Goal: Task Accomplishment & Management: Manage account settings

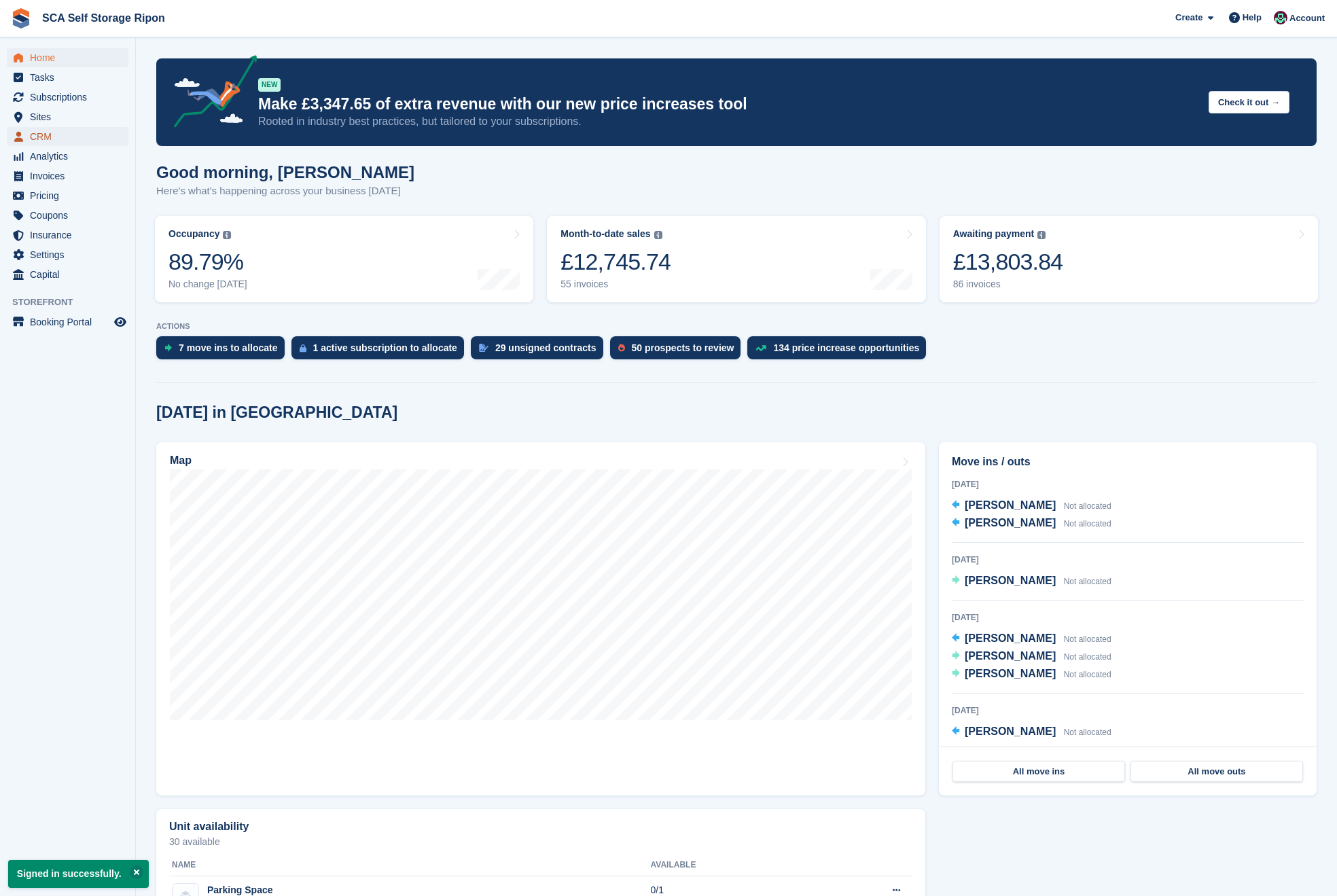
click at [43, 139] on span "CRM" at bounding box center [70, 136] width 81 height 19
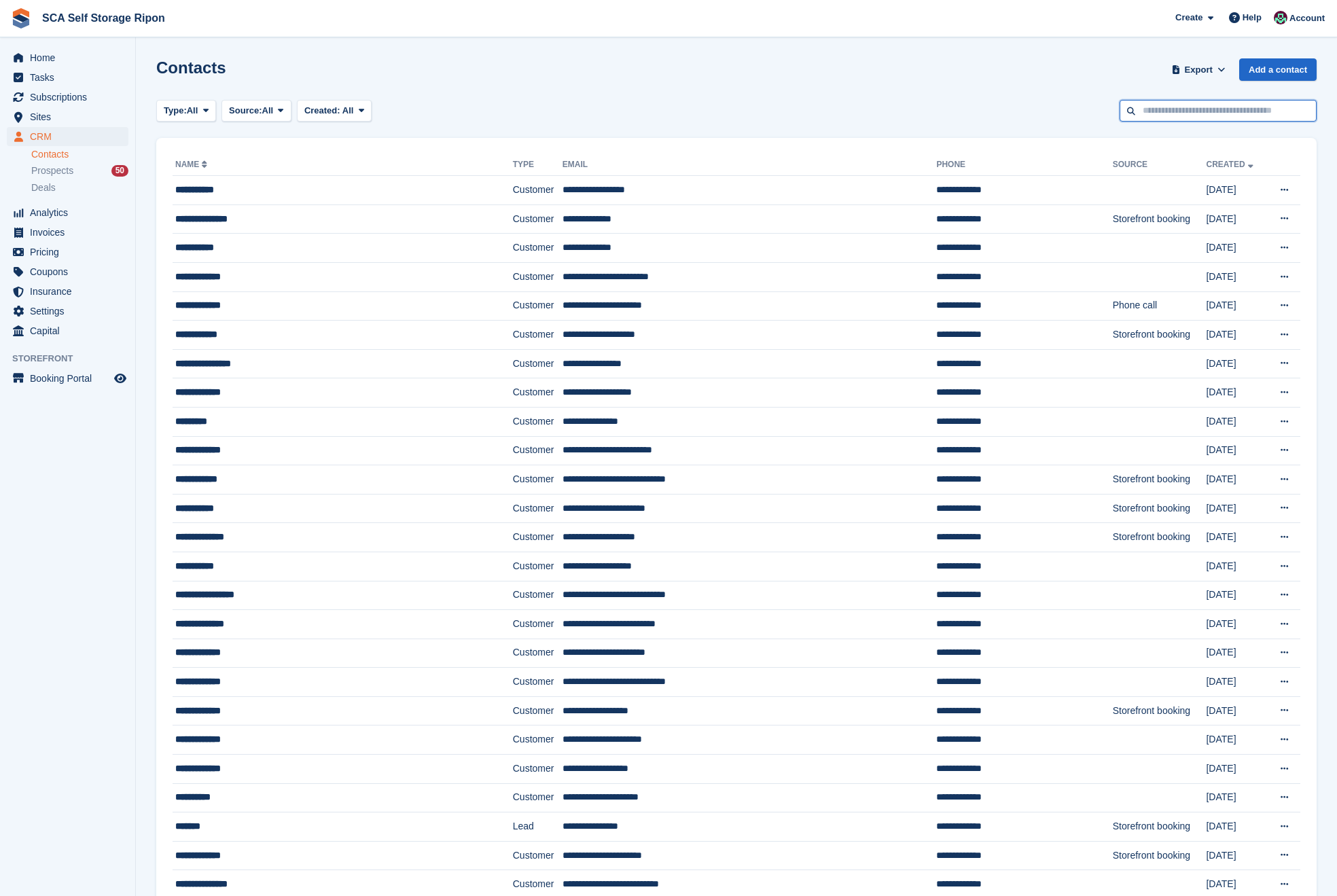
click at [1214, 101] on input "text" at bounding box center [1218, 111] width 197 height 22
click at [1211, 105] on input "text" at bounding box center [1218, 111] width 197 height 22
type input "******"
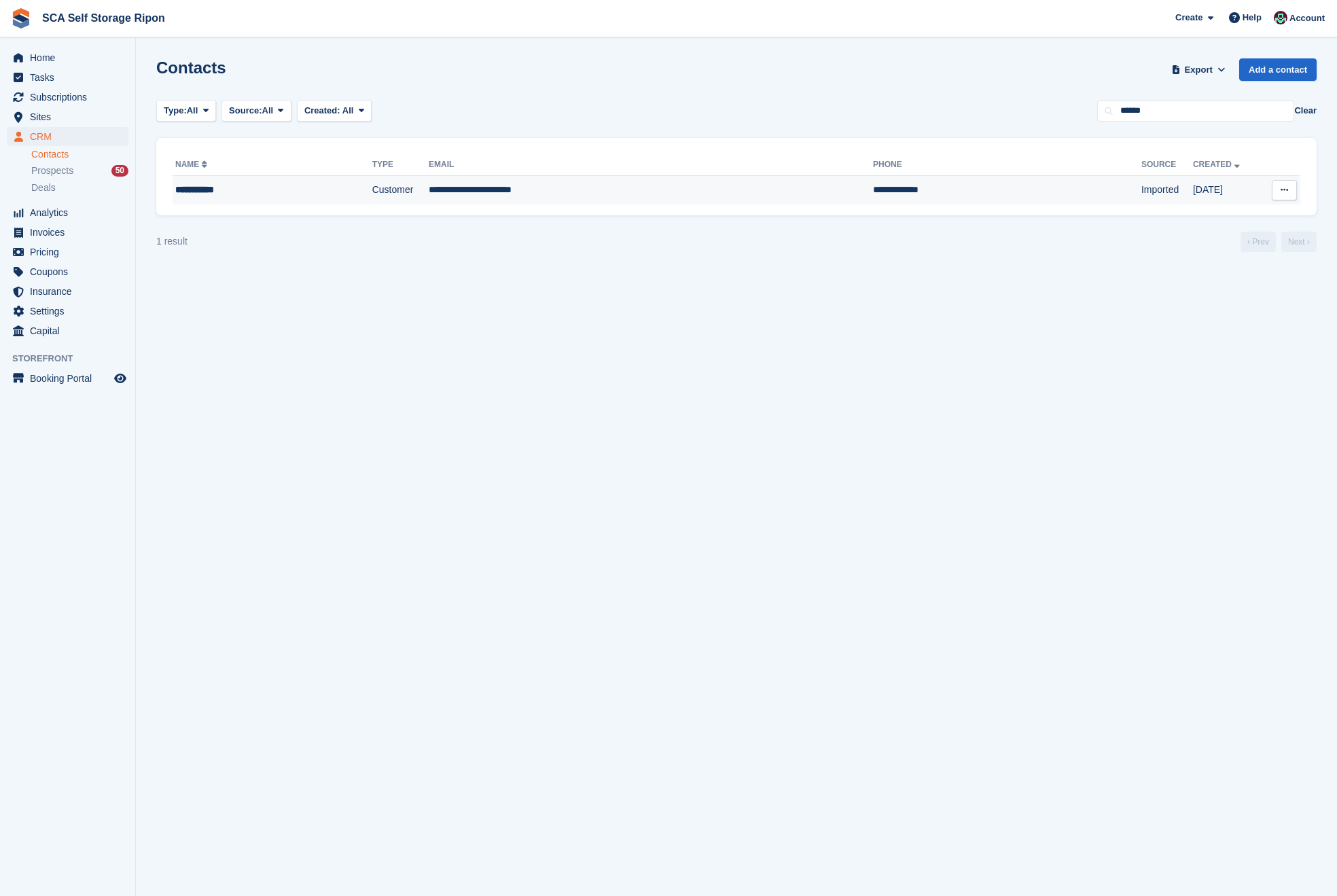
click at [648, 194] on td "**********" at bounding box center [650, 190] width 444 height 29
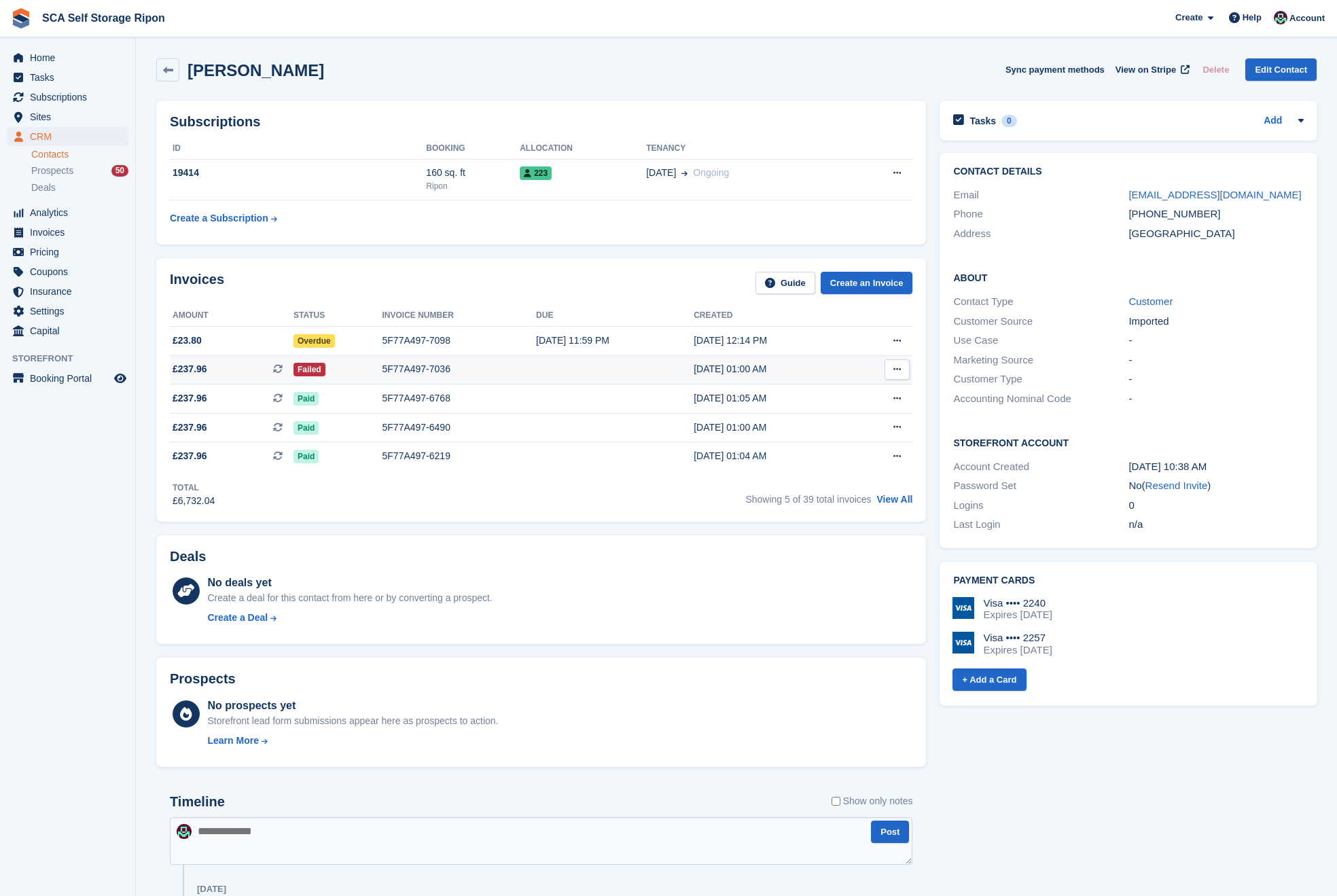
click at [899, 372] on icon at bounding box center [897, 369] width 7 height 9
click at [817, 371] on div "22 Sep, 01:00 AM" at bounding box center [773, 369] width 157 height 14
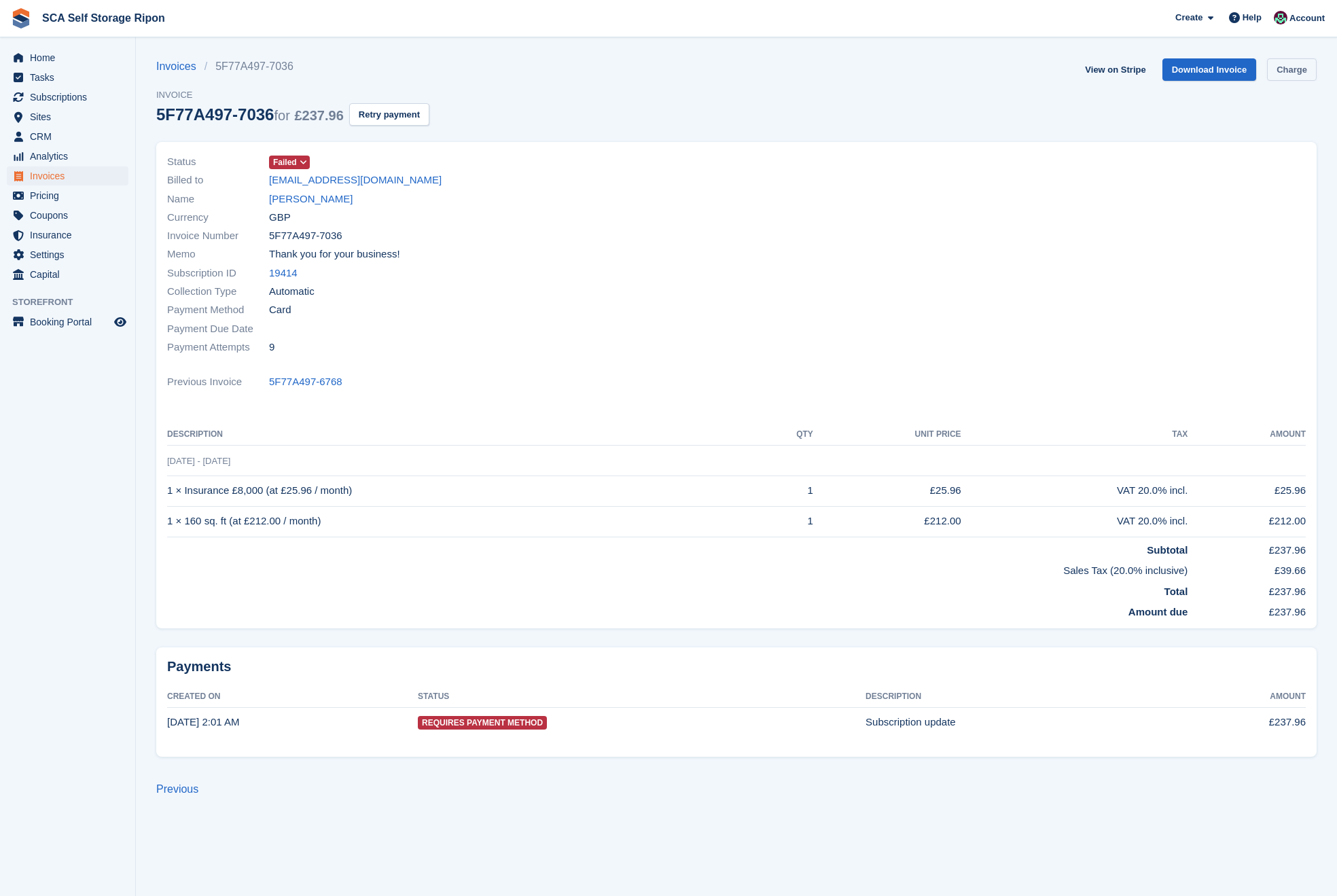
click at [1295, 68] on link "Charge" at bounding box center [1291, 69] width 49 height 22
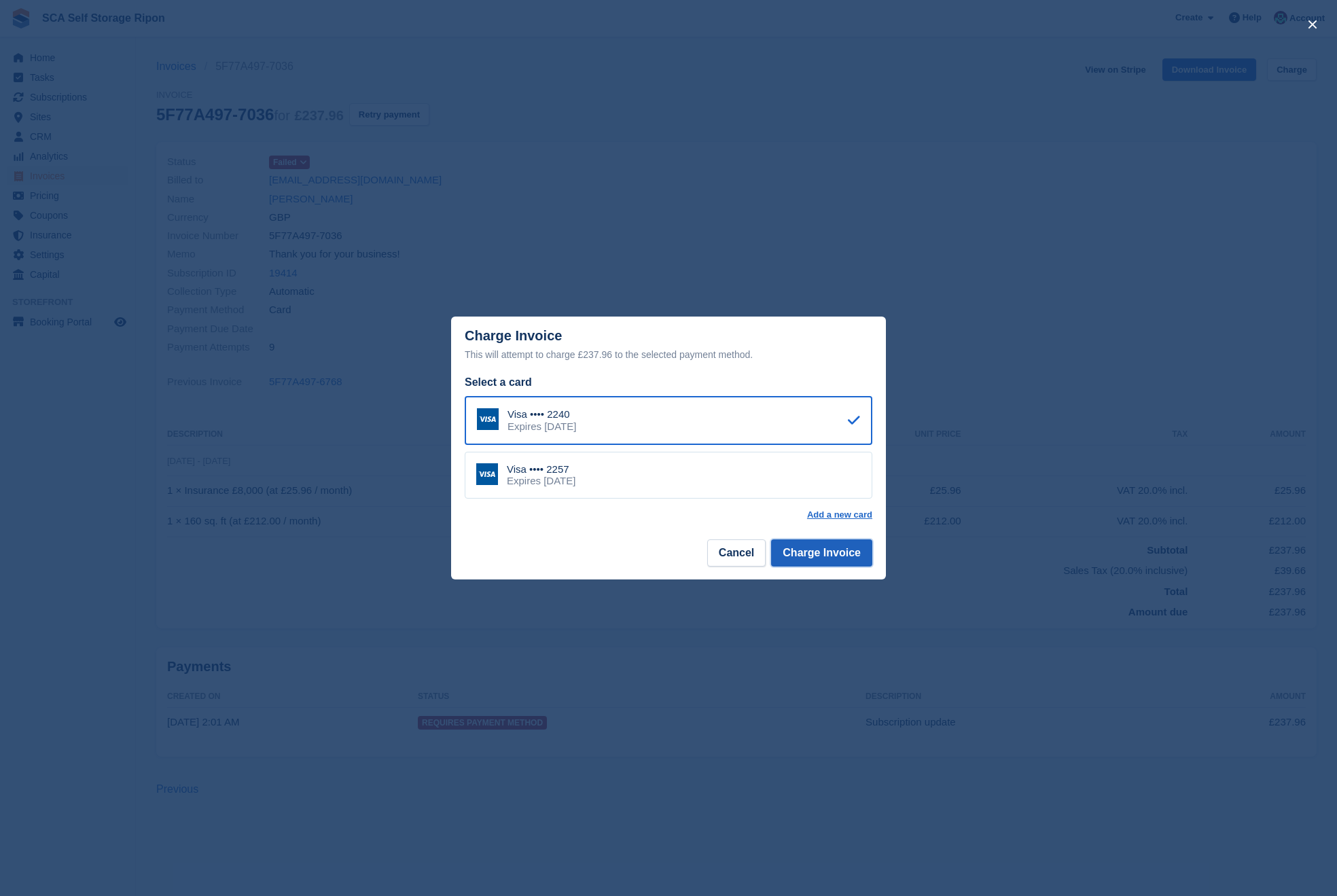
click at [821, 550] on button "Charge Invoice" at bounding box center [821, 553] width 101 height 27
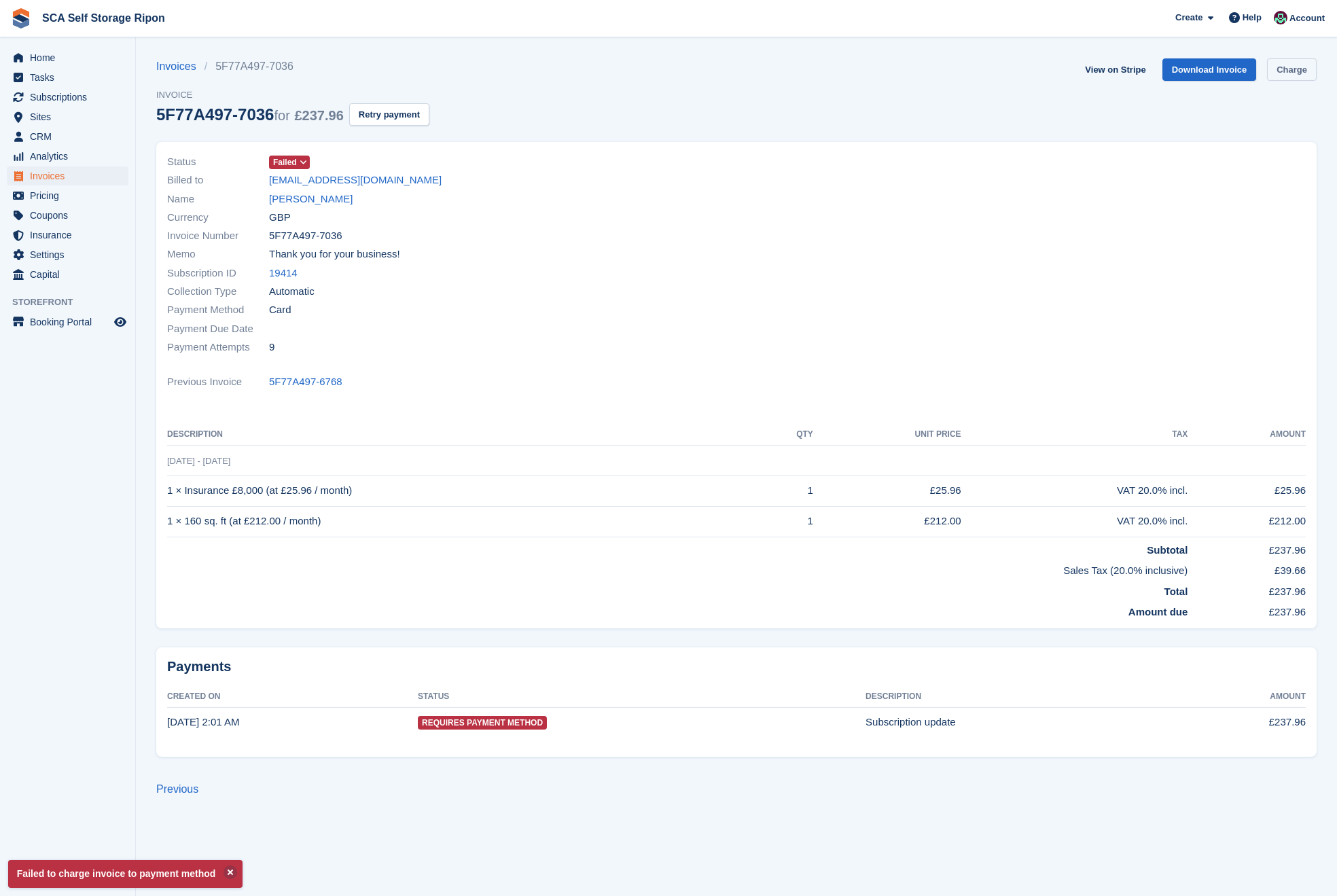
click at [1290, 72] on link "Charge" at bounding box center [1291, 69] width 49 height 22
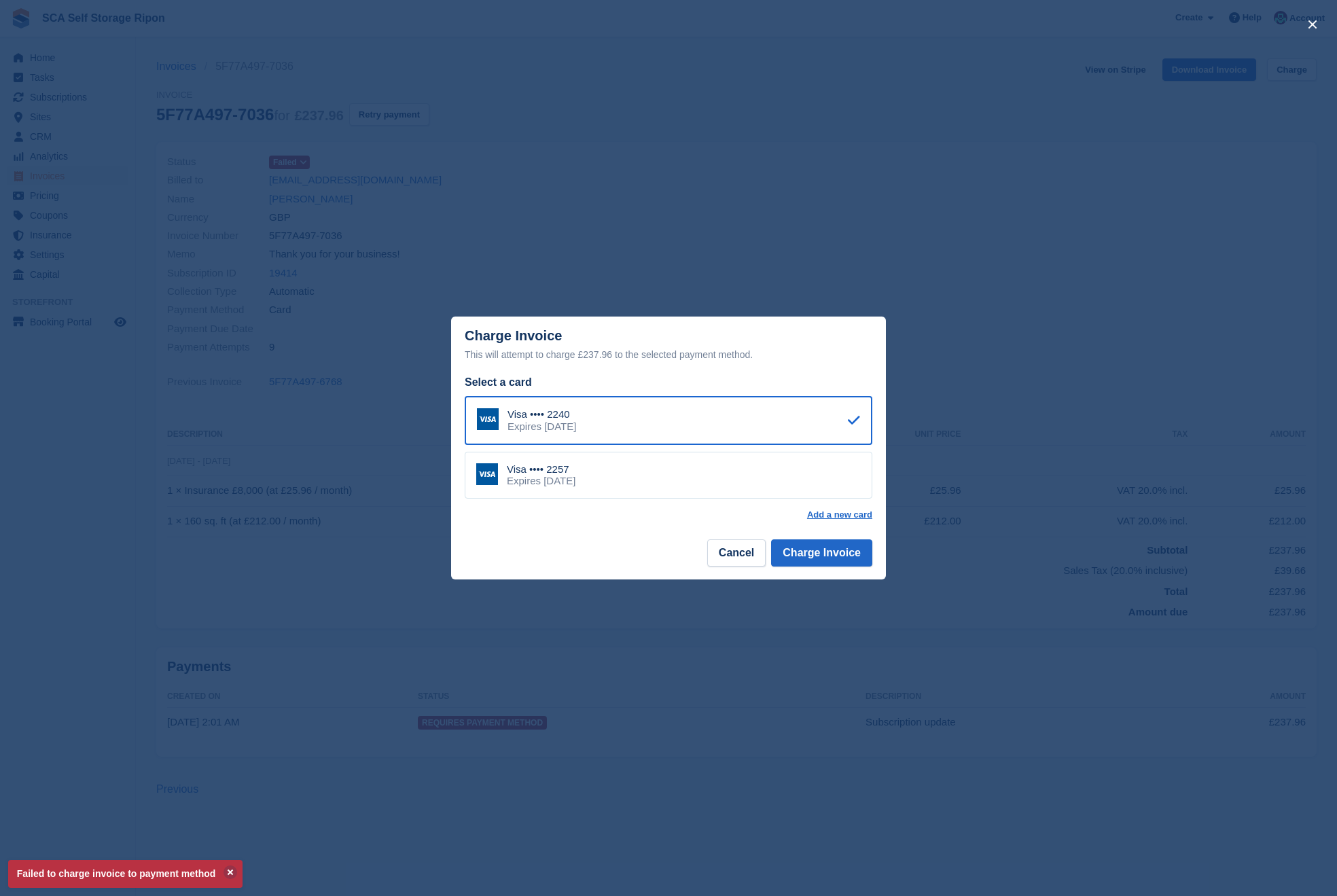
click at [674, 485] on div "Visa •••• 2257 Expires July 2028" at bounding box center [669, 475] width 408 height 47
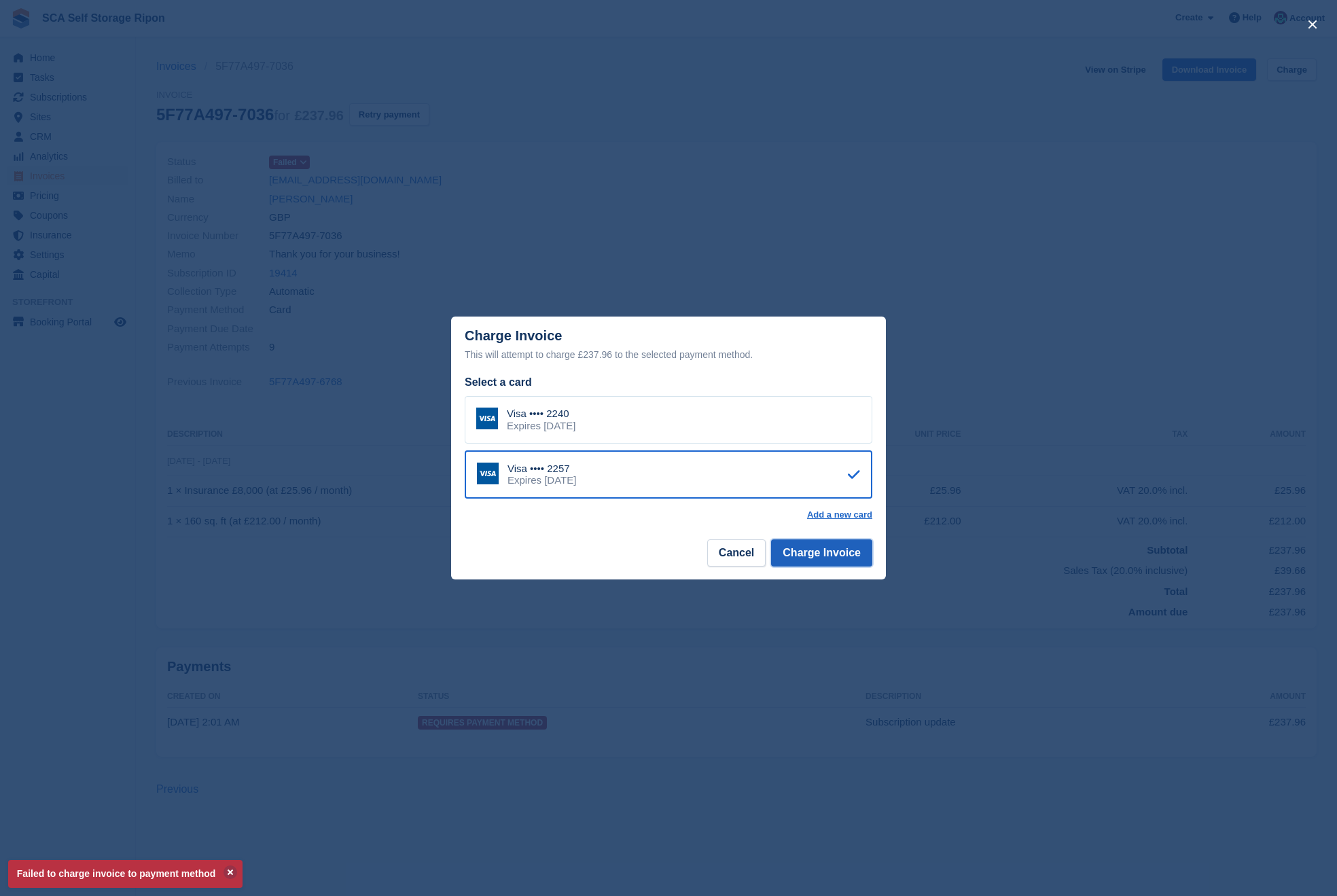
click at [838, 558] on button "Charge Invoice" at bounding box center [821, 553] width 101 height 27
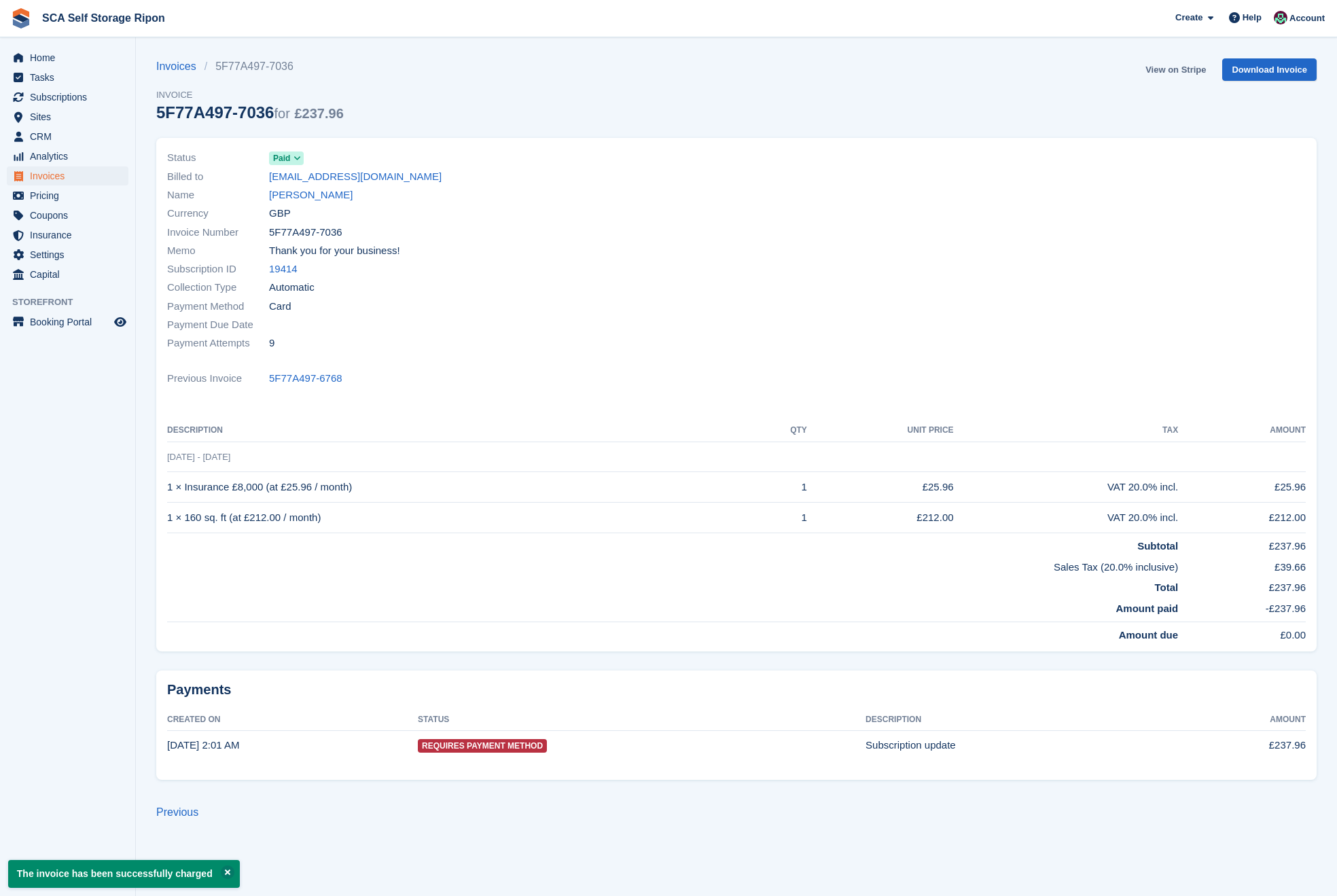
click at [1170, 63] on link "View on Stripe" at bounding box center [1176, 69] width 72 height 22
click at [292, 190] on link "Lisa Patten" at bounding box center [310, 195] width 83 height 15
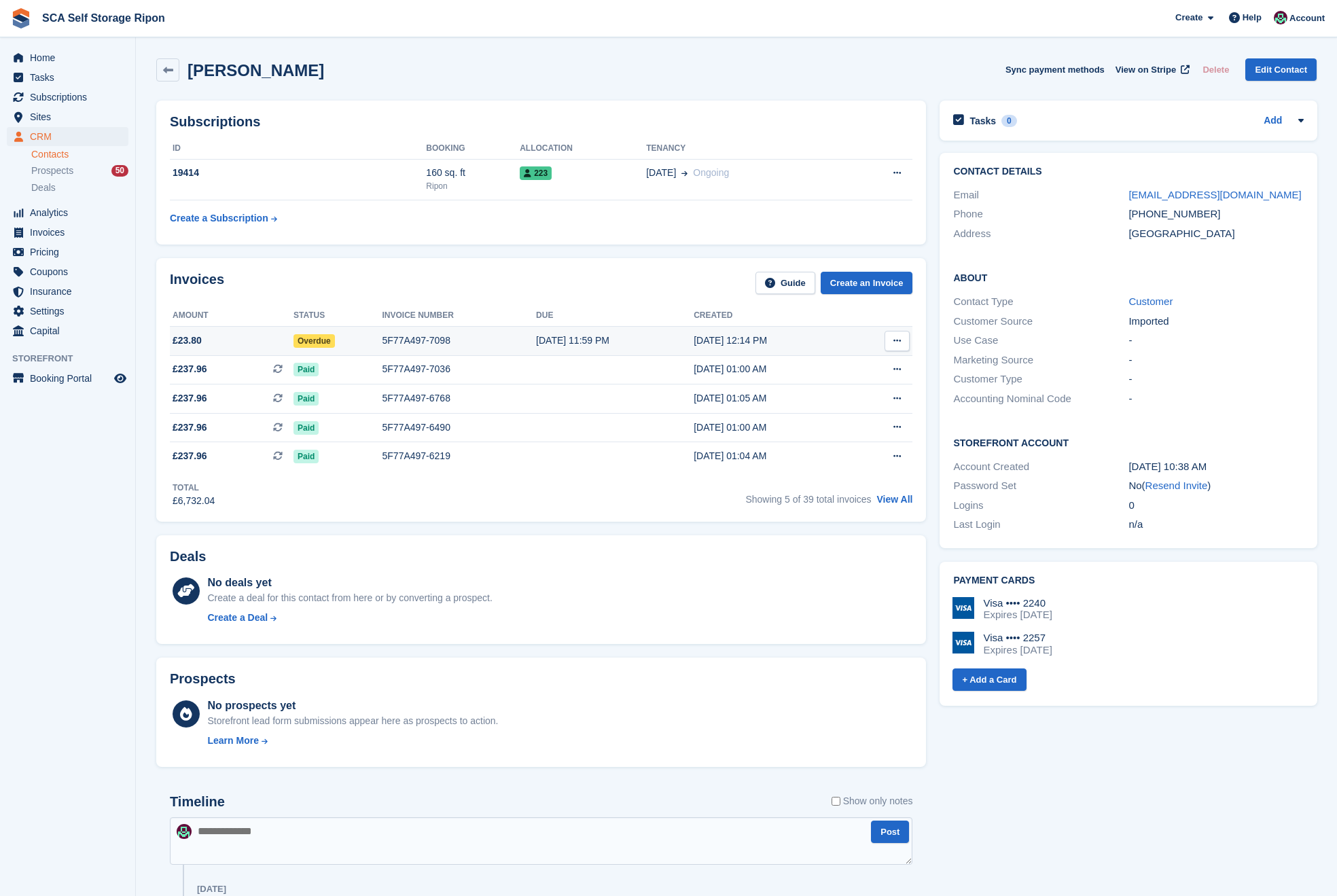
click at [363, 348] on td "Overdue" at bounding box center [338, 341] width 89 height 30
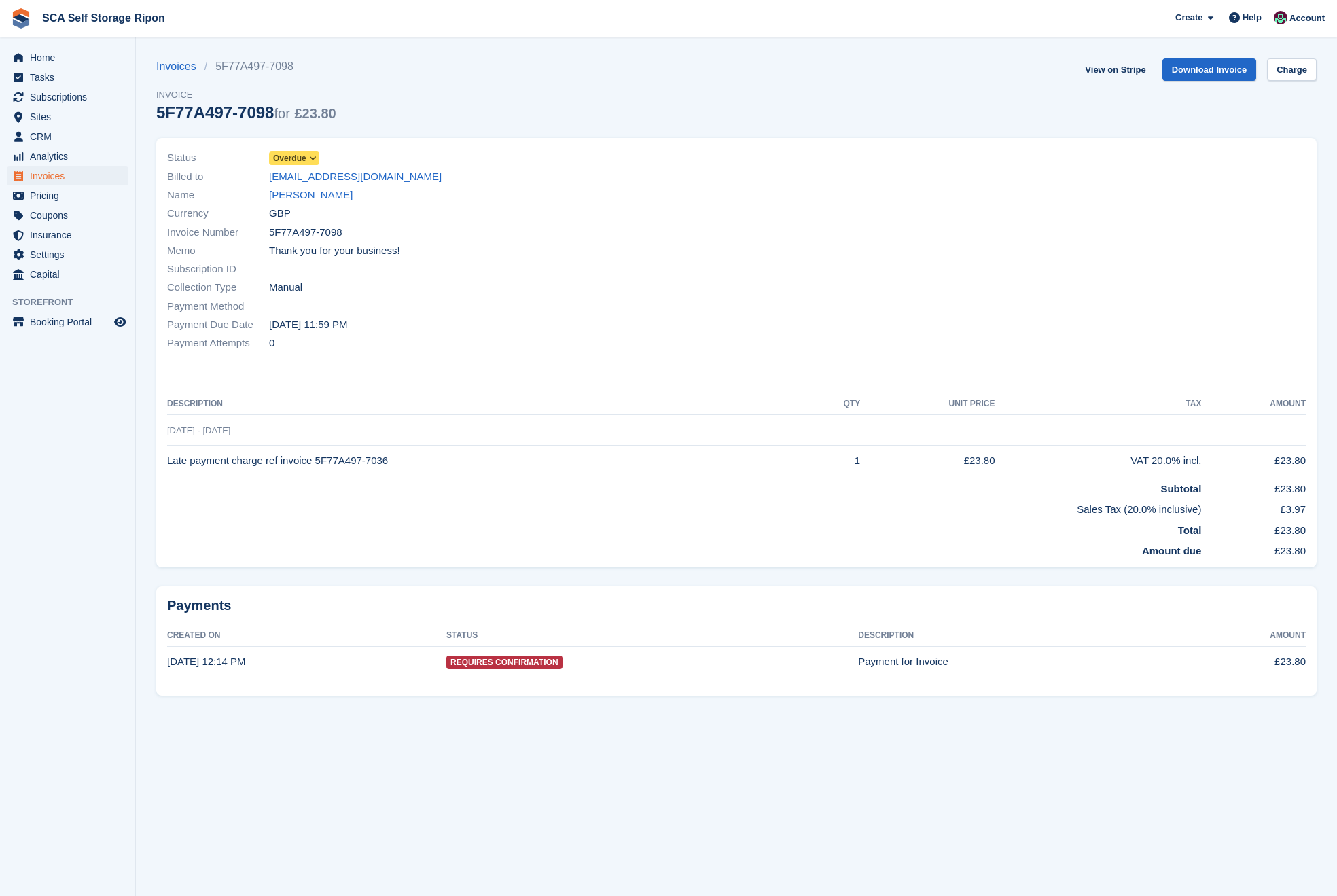
click at [287, 163] on span "Overdue" at bounding box center [289, 158] width 33 height 13
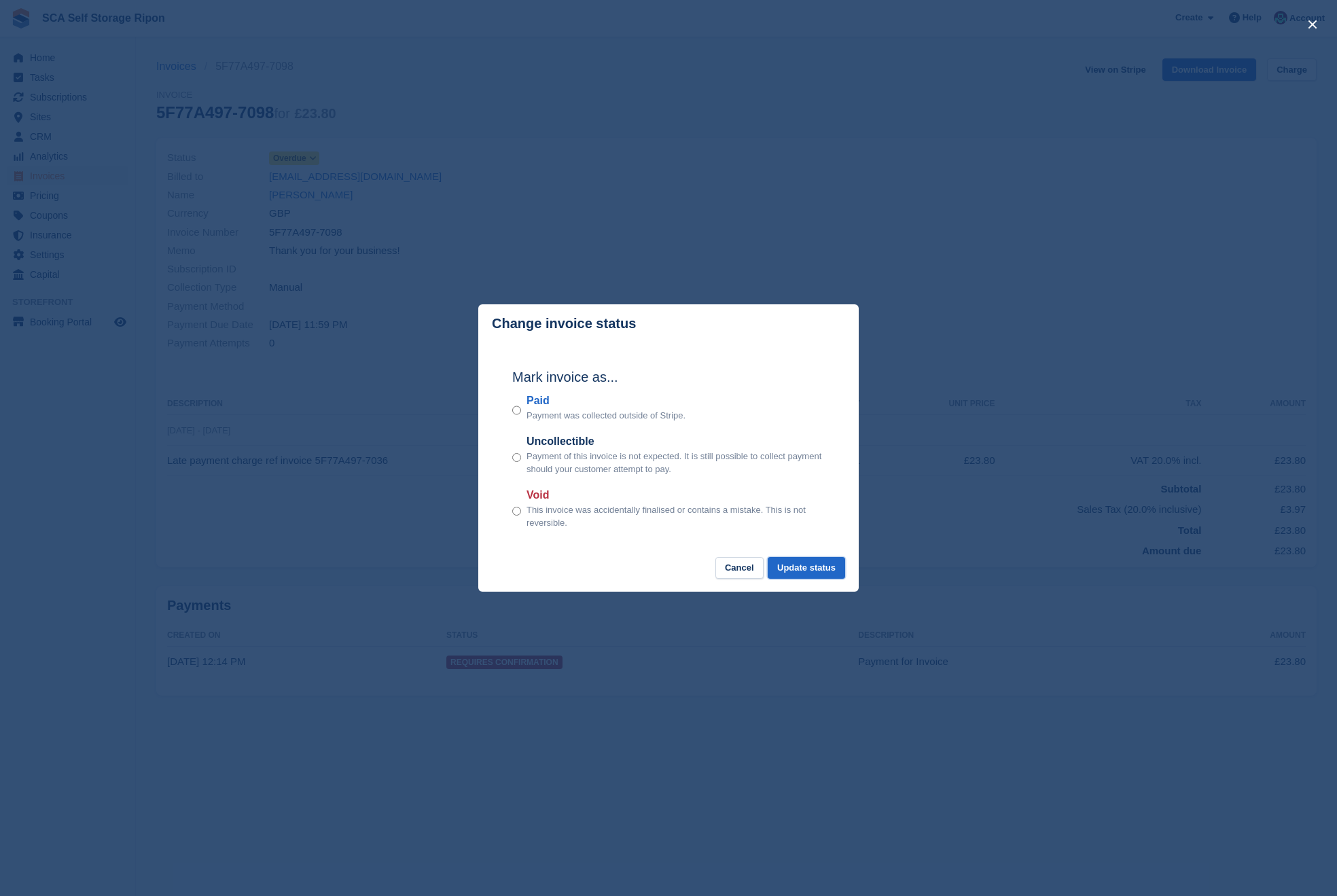
drag, startPoint x: 820, startPoint y: 561, endPoint x: 756, endPoint y: 449, distance: 129.0
click at [818, 560] on button "Update status" at bounding box center [806, 568] width 78 height 22
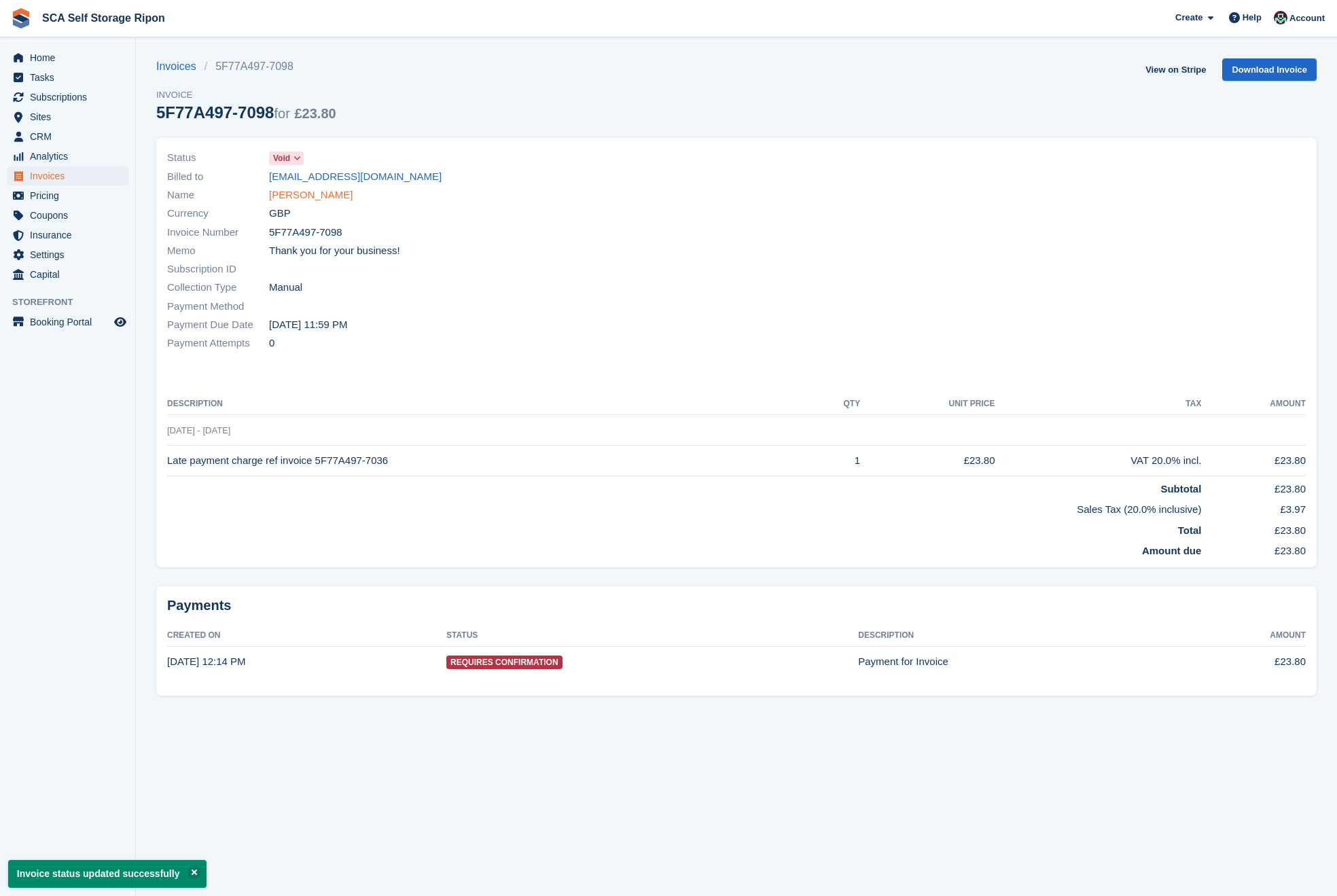
click at [303, 203] on div "Name Lisa Patten" at bounding box center [447, 195] width 561 height 19
drag, startPoint x: 300, startPoint y: 200, endPoint x: 273, endPoint y: 205, distance: 27.5
click at [300, 200] on link "Lisa Patten" at bounding box center [310, 195] width 83 height 15
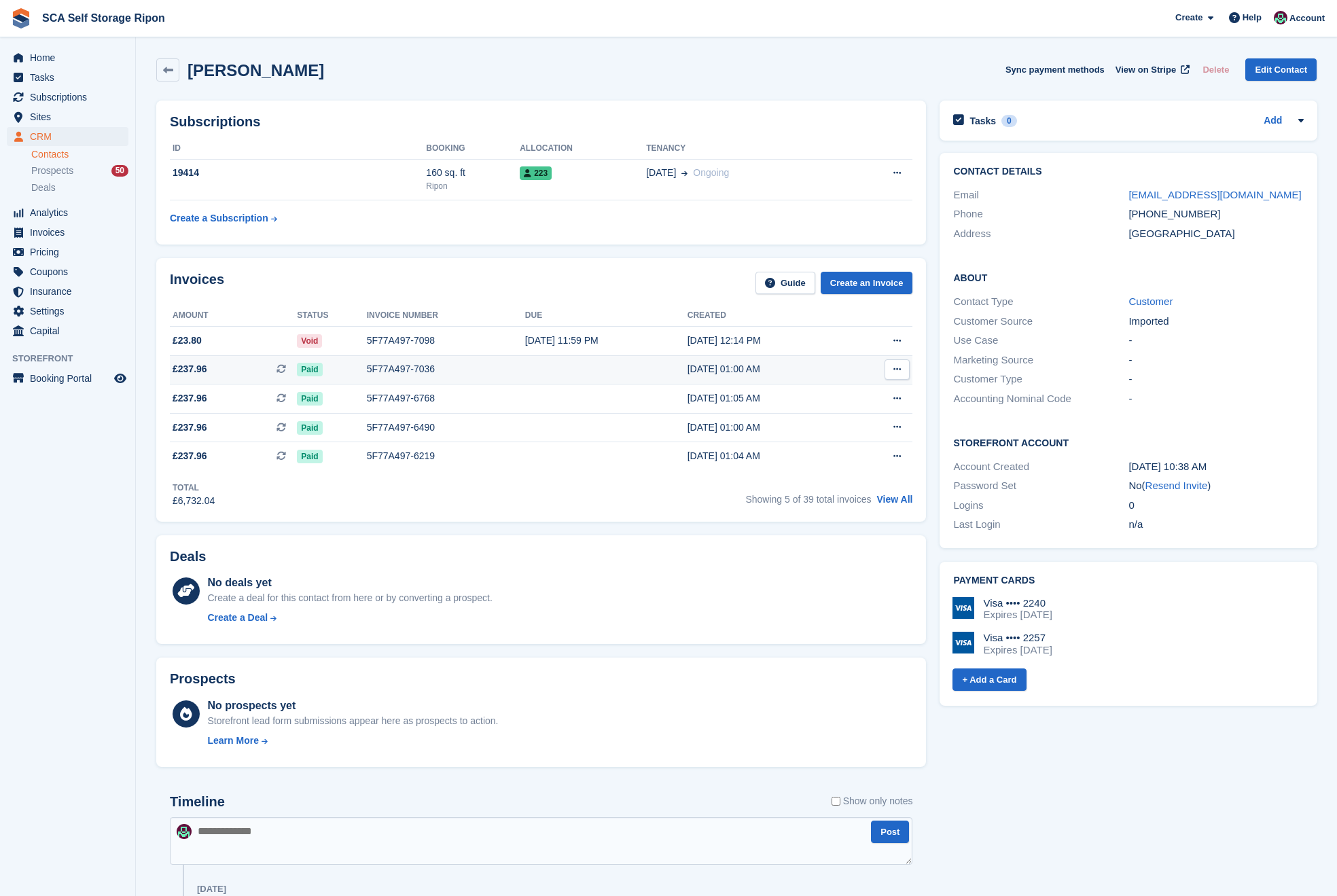
click at [889, 366] on button at bounding box center [897, 369] width 25 height 21
click at [840, 412] on p "View on Stripe" at bounding box center [844, 416] width 118 height 21
drag, startPoint x: 1307, startPoint y: 19, endPoint x: 1301, endPoint y: 37, distance: 19.0
click at [1307, 19] on span "Account" at bounding box center [1307, 18] width 35 height 13
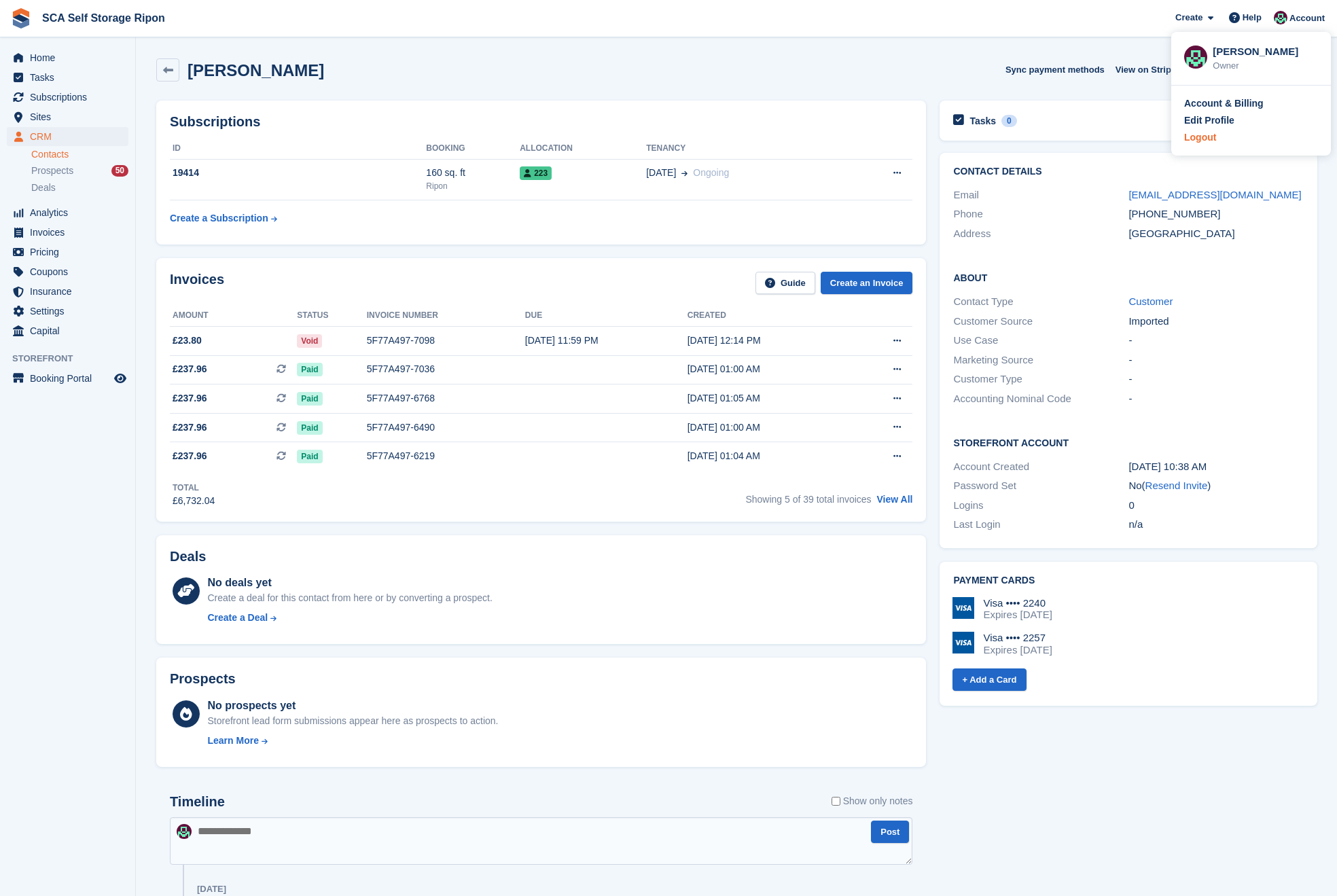
click at [1220, 136] on div "Logout" at bounding box center [1251, 138] width 134 height 14
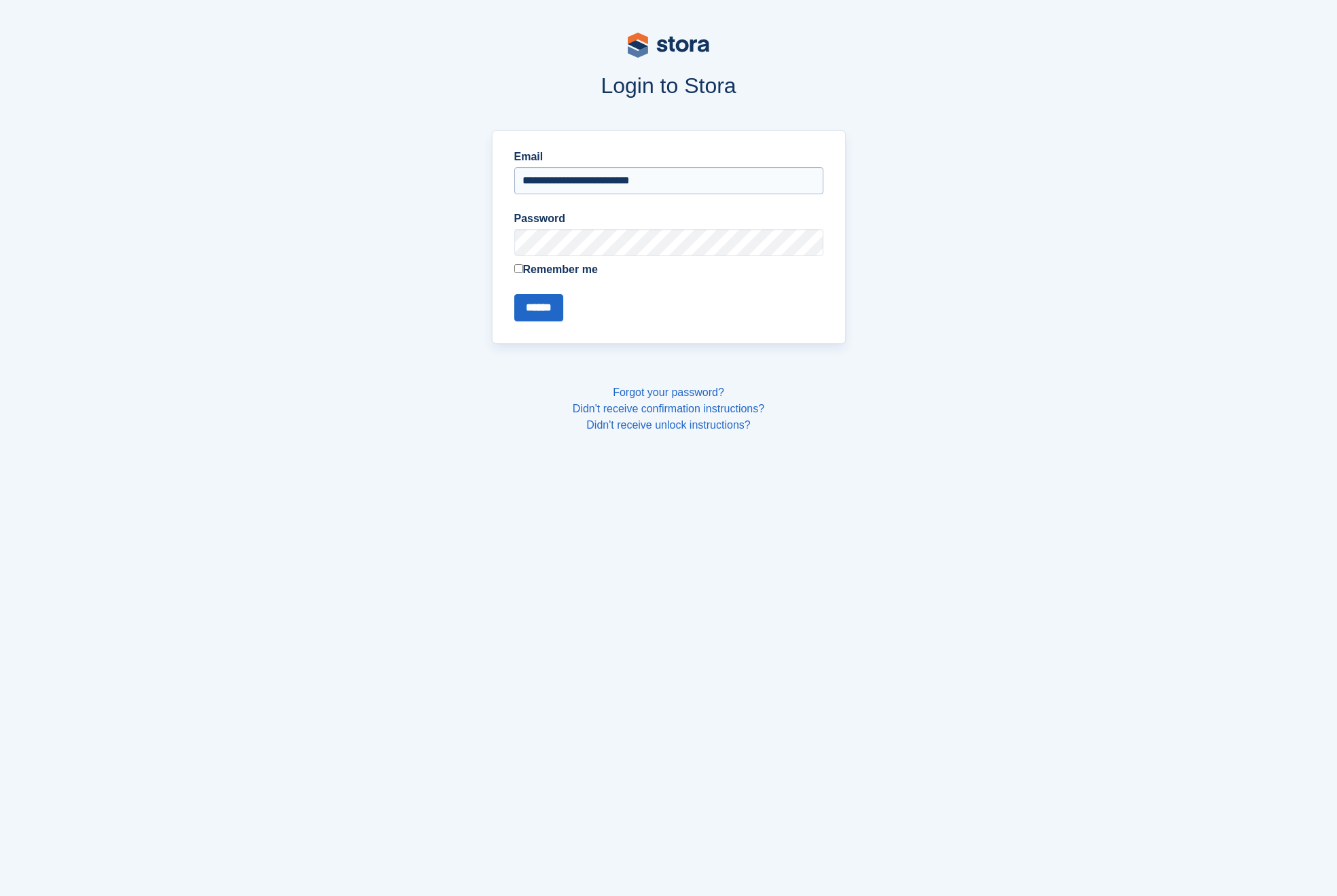
click at [608, 167] on input "**********" at bounding box center [669, 181] width 309 height 27
type input "**********"
click at [556, 306] on input "******" at bounding box center [538, 308] width 49 height 27
